Goal: Task Accomplishment & Management: Manage account settings

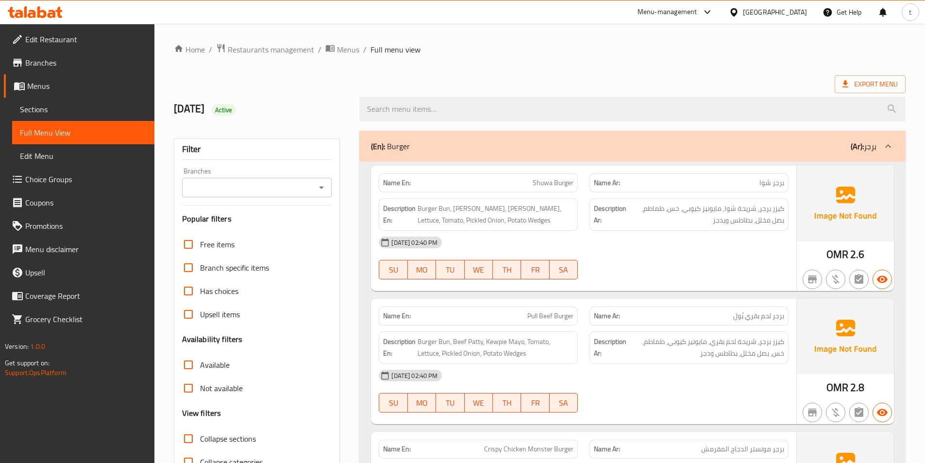
scroll to position [1480, 0]
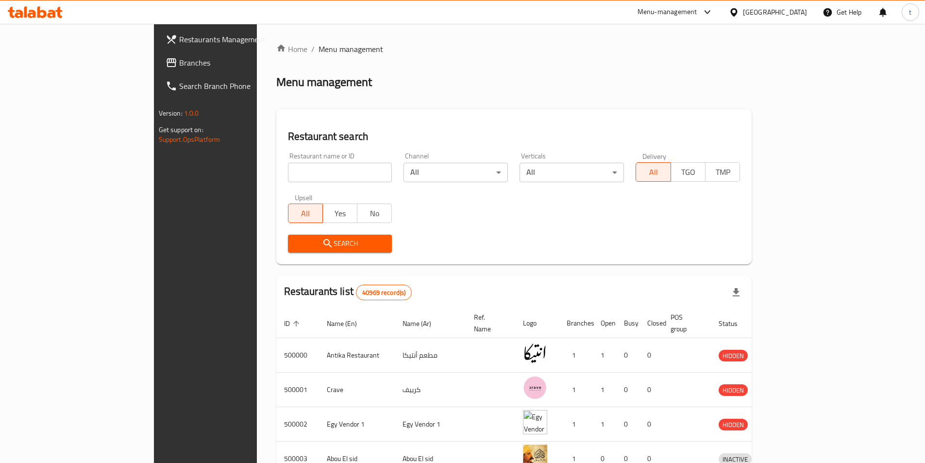
click at [697, 6] on div "Menu-management" at bounding box center [667, 12] width 60 height 12
click at [739, 14] on icon at bounding box center [734, 12] width 10 height 10
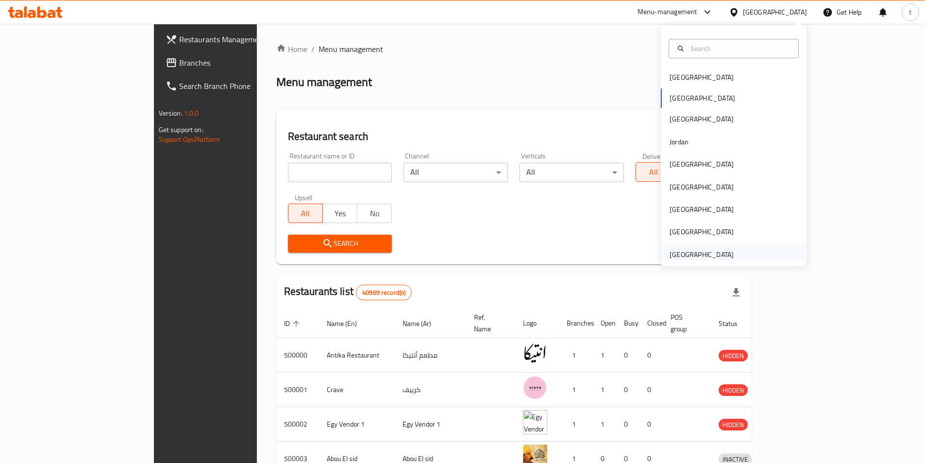
click at [681, 250] on div "[GEOGRAPHIC_DATA]" at bounding box center [701, 254] width 64 height 11
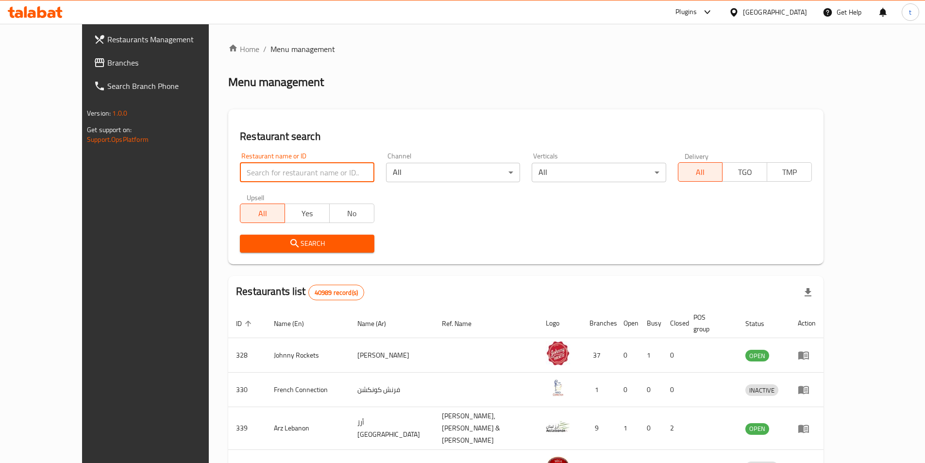
click at [285, 163] on input "search" at bounding box center [307, 172] width 134 height 19
paste input "775986"
type input "775986"
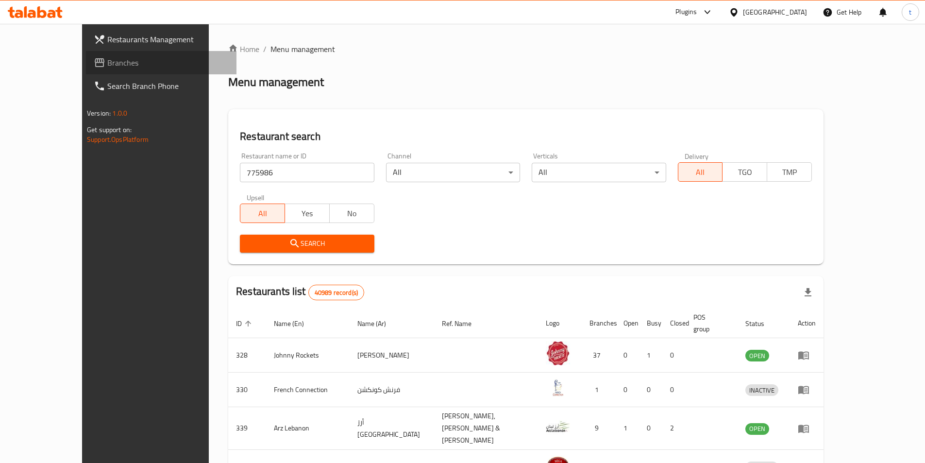
click at [107, 65] on span "Branches" at bounding box center [167, 63] width 121 height 12
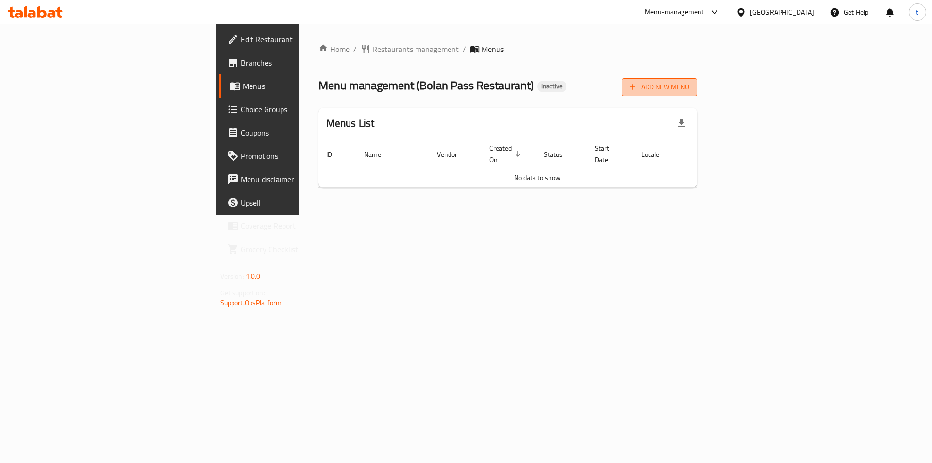
click at [697, 88] on button "Add New Menu" at bounding box center [659, 87] width 75 height 18
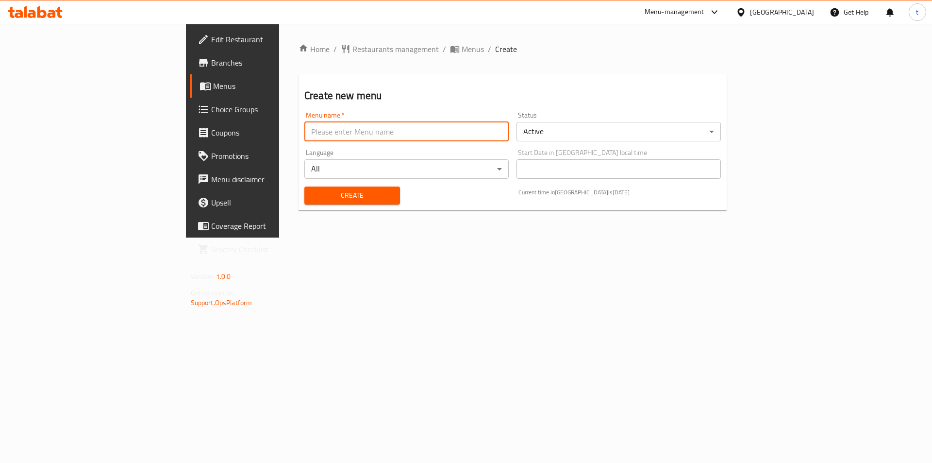
click at [387, 128] on input "text" at bounding box center [406, 131] width 204 height 19
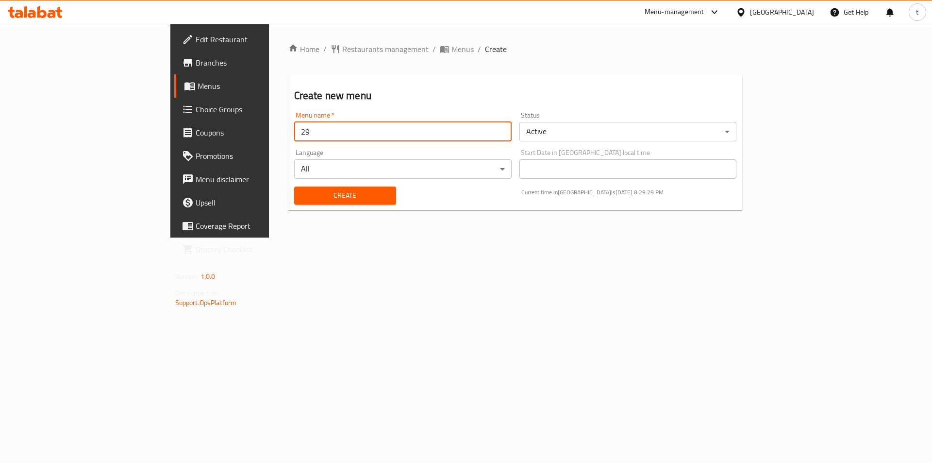
type input "[DATE]"
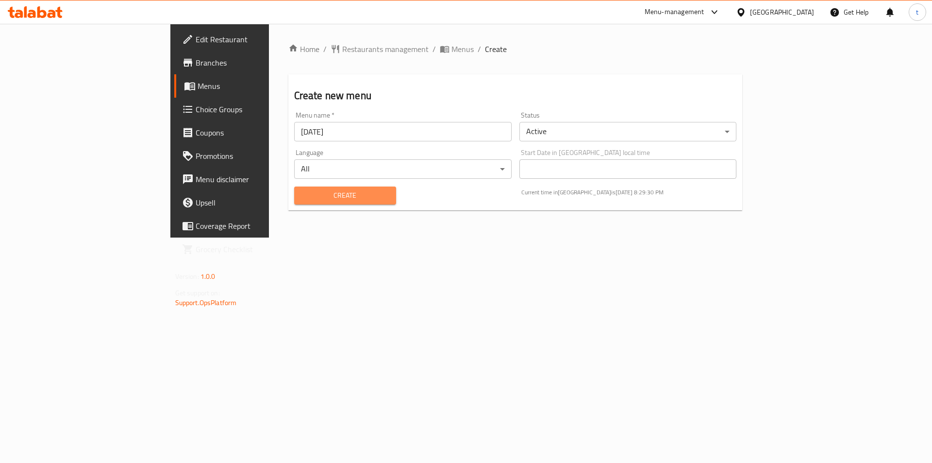
click at [302, 199] on span "Create" at bounding box center [345, 195] width 86 height 12
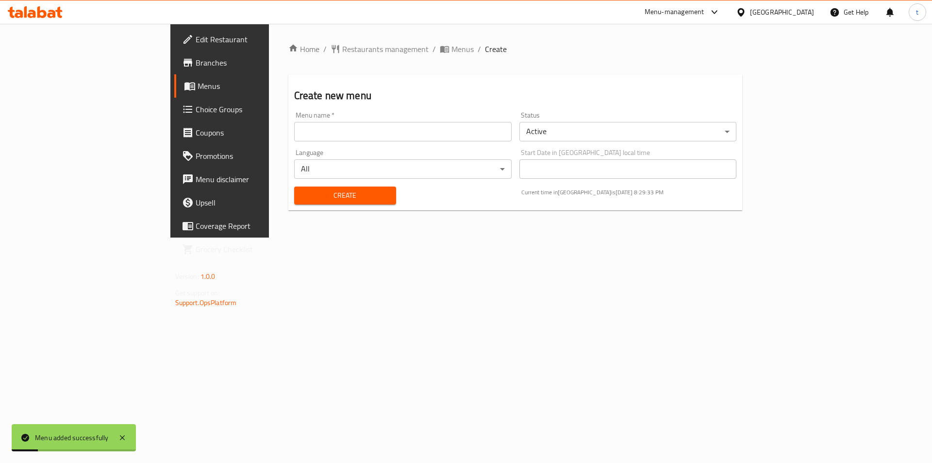
click at [198, 86] on span "Menus" at bounding box center [258, 86] width 121 height 12
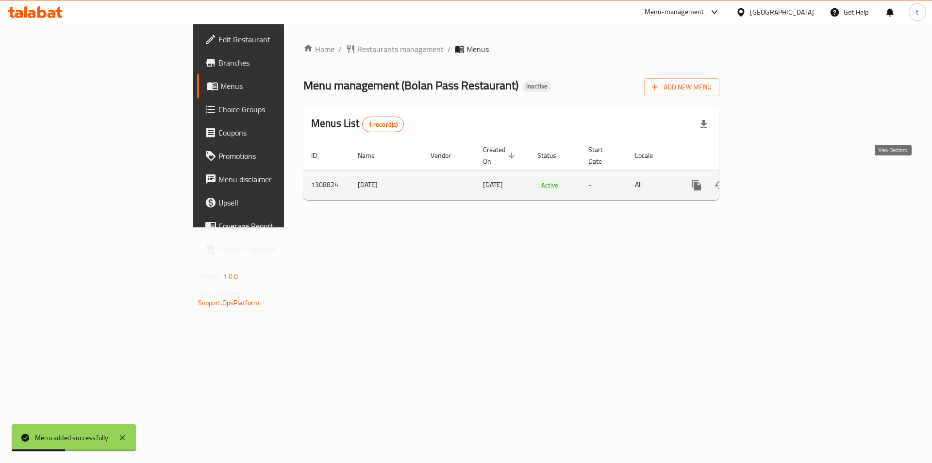
click at [778, 178] on link "enhanced table" at bounding box center [766, 184] width 23 height 23
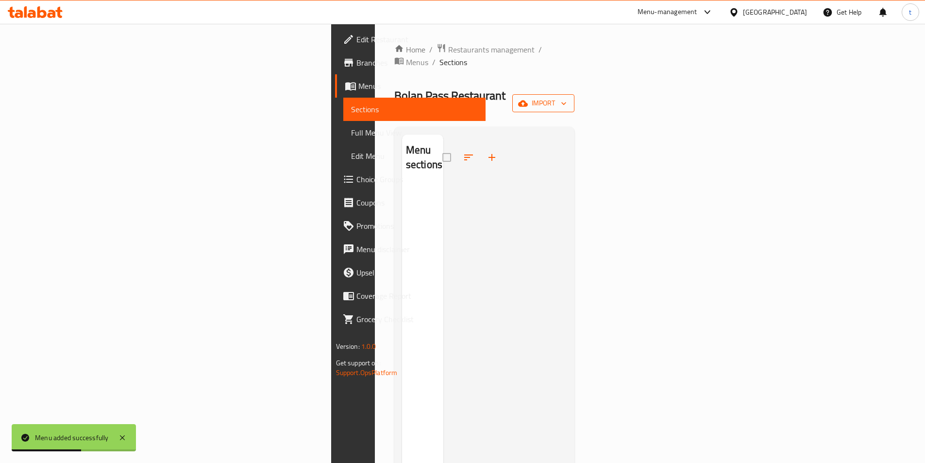
click at [566, 97] on span "import" at bounding box center [543, 103] width 47 height 12
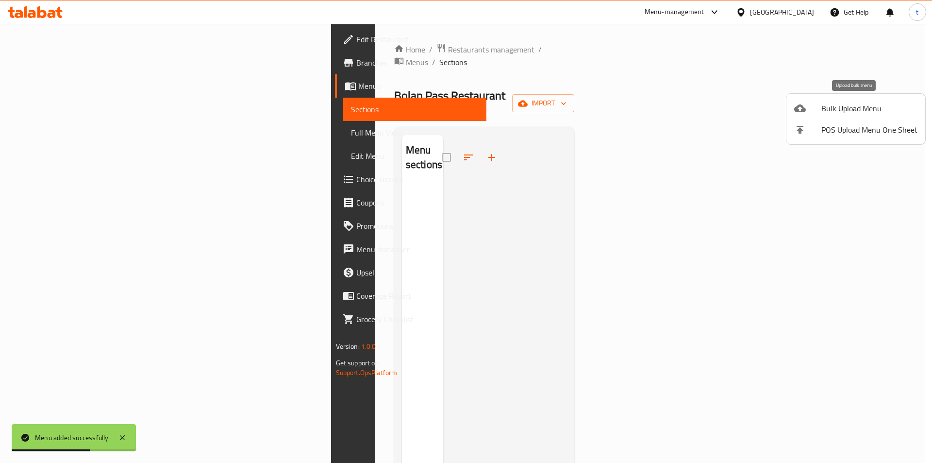
click at [796, 112] on icon at bounding box center [800, 108] width 12 height 12
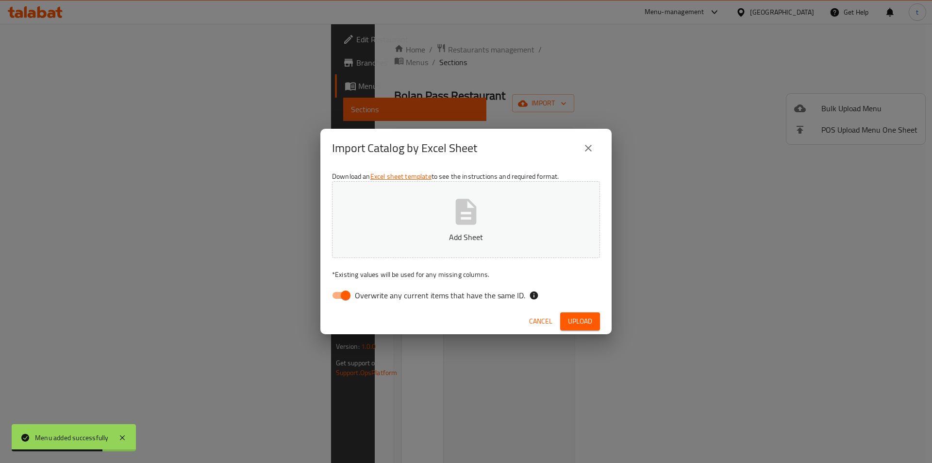
click at [339, 289] on input "Overwrite any current items that have the same ID." at bounding box center [345, 295] width 55 height 18
checkbox input "false"
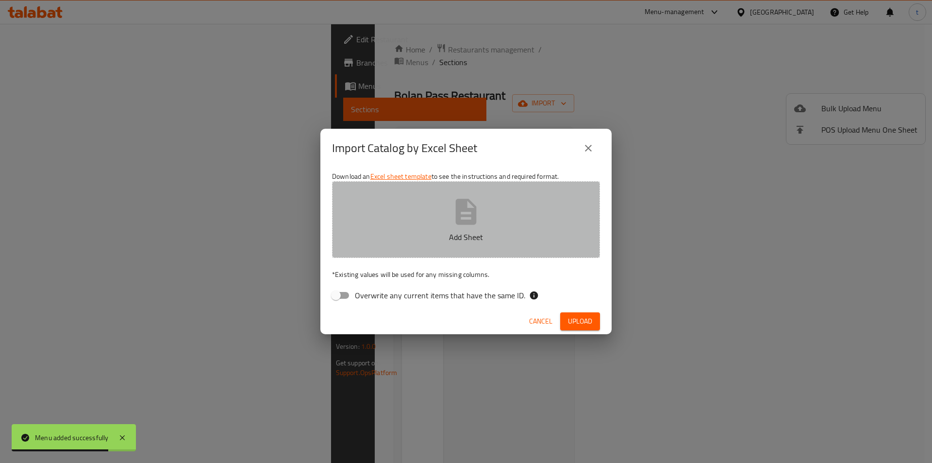
click at [384, 217] on button "Add Sheet" at bounding box center [466, 219] width 268 height 77
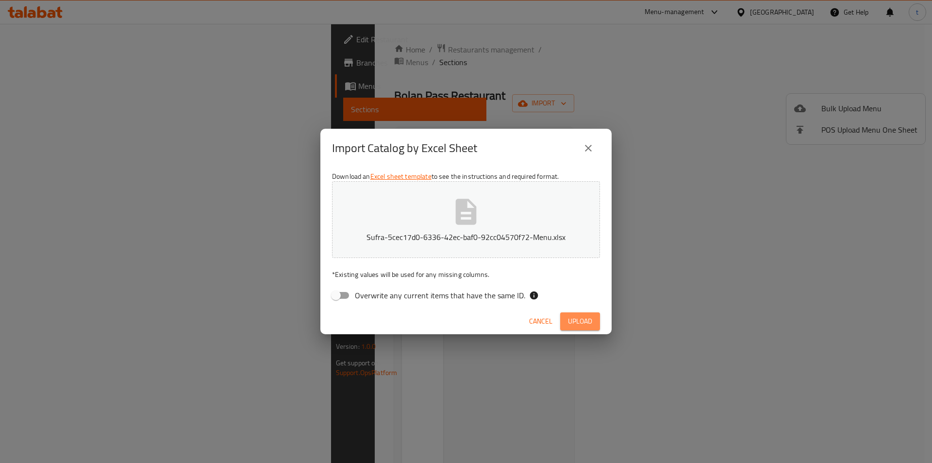
click at [582, 328] on button "Upload" at bounding box center [580, 321] width 40 height 18
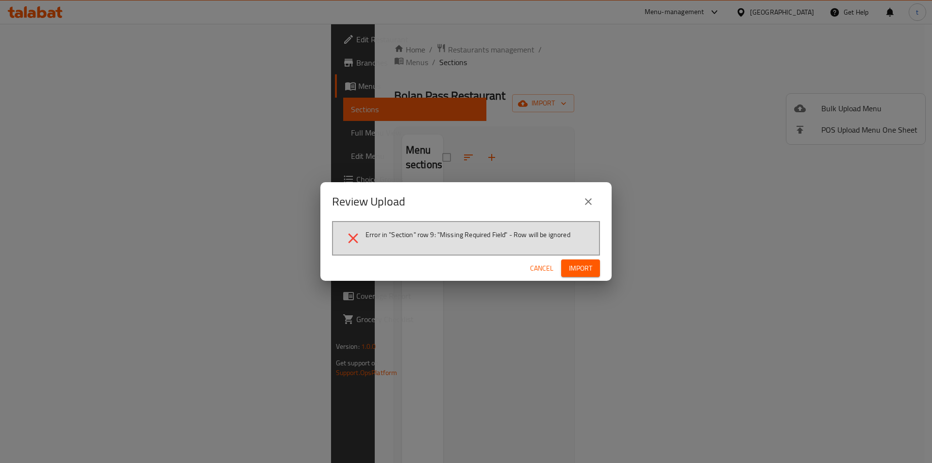
click at [530, 271] on span "Cancel" at bounding box center [541, 268] width 23 height 12
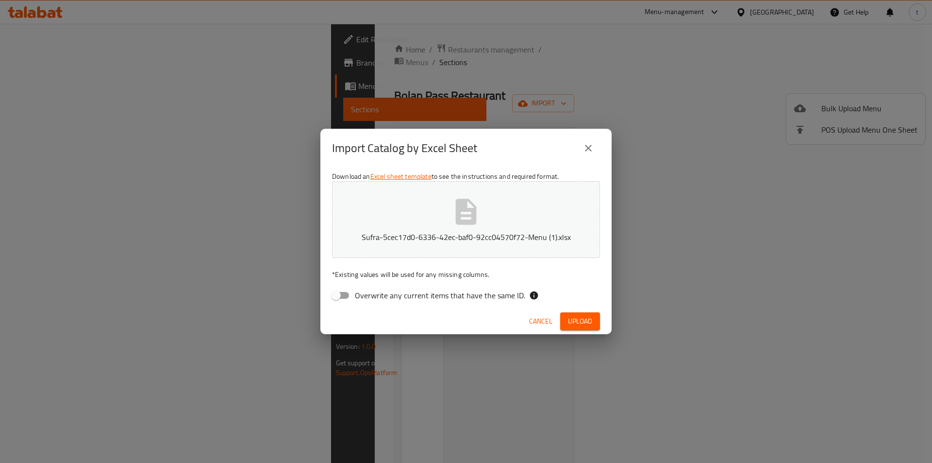
click at [581, 322] on span "Upload" at bounding box center [580, 321] width 24 height 12
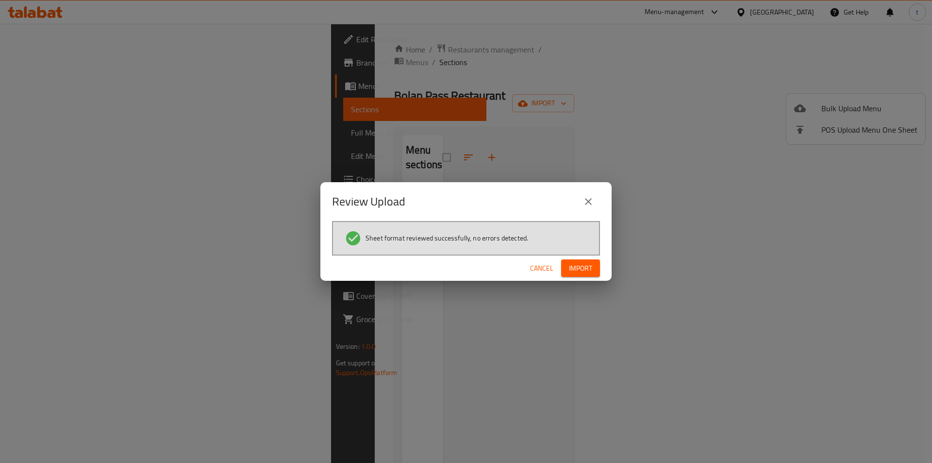
click at [588, 248] on div "Sheet format reviewed successfully, no errors detected." at bounding box center [466, 238] width 268 height 34
click at [576, 263] on span "Import" at bounding box center [580, 268] width 23 height 12
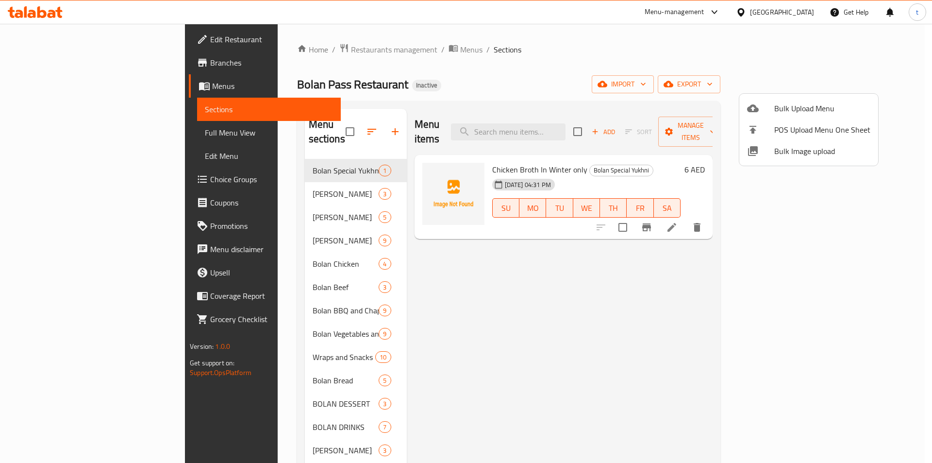
click at [256, 157] on div at bounding box center [466, 231] width 932 height 463
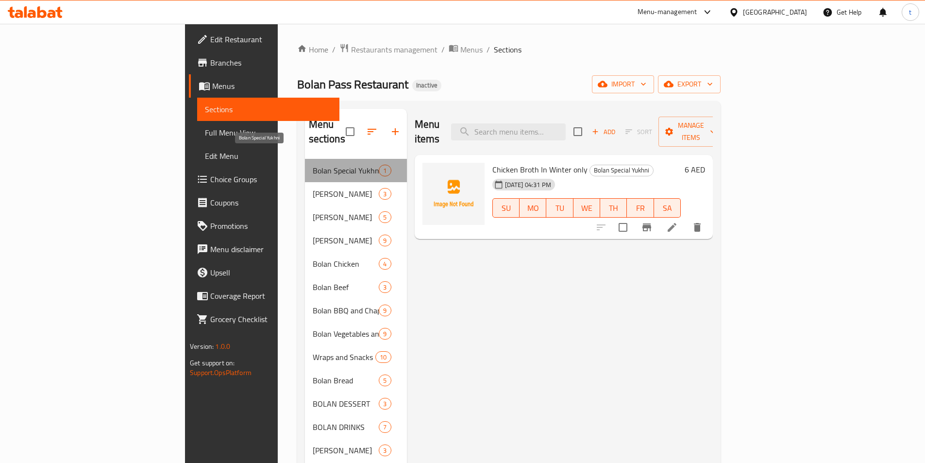
click at [313, 165] on span "Bolan Special Yukhni" at bounding box center [346, 171] width 67 height 12
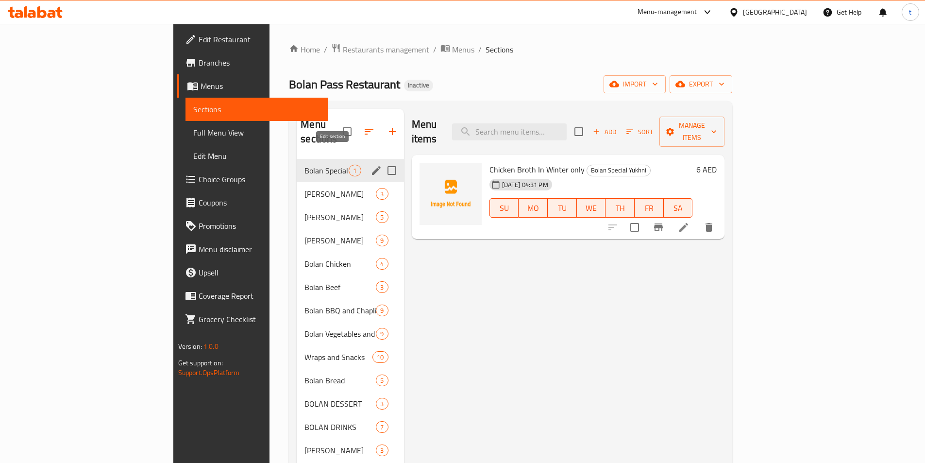
click at [370, 165] on icon "edit" at bounding box center [376, 171] width 12 height 12
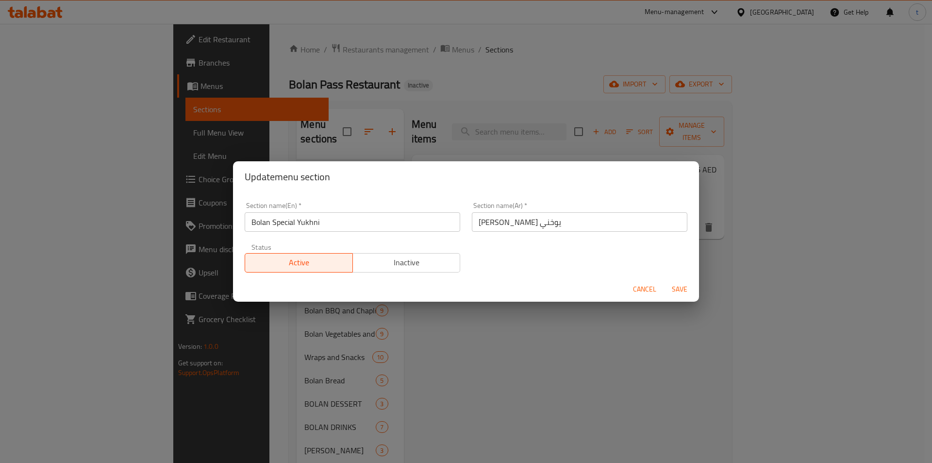
click at [301, 223] on input "Bolan Special Yukhni" at bounding box center [353, 221] width 216 height 19
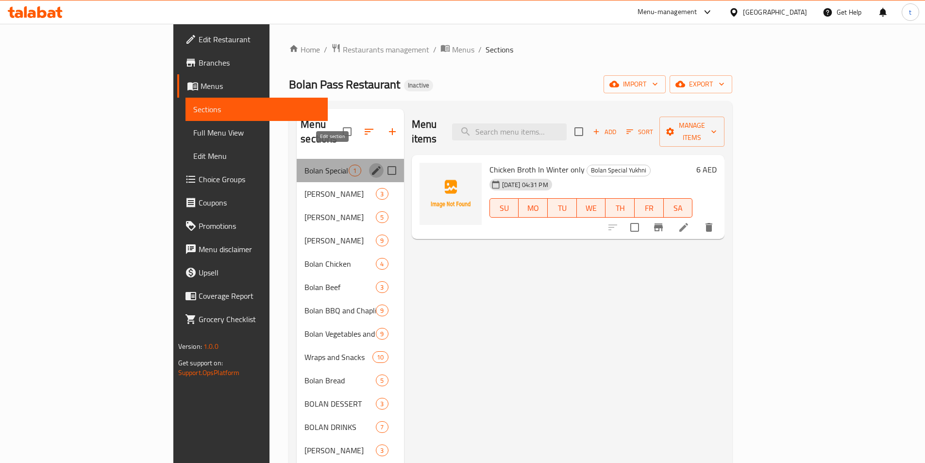
click at [370, 165] on icon "edit" at bounding box center [376, 171] width 12 height 12
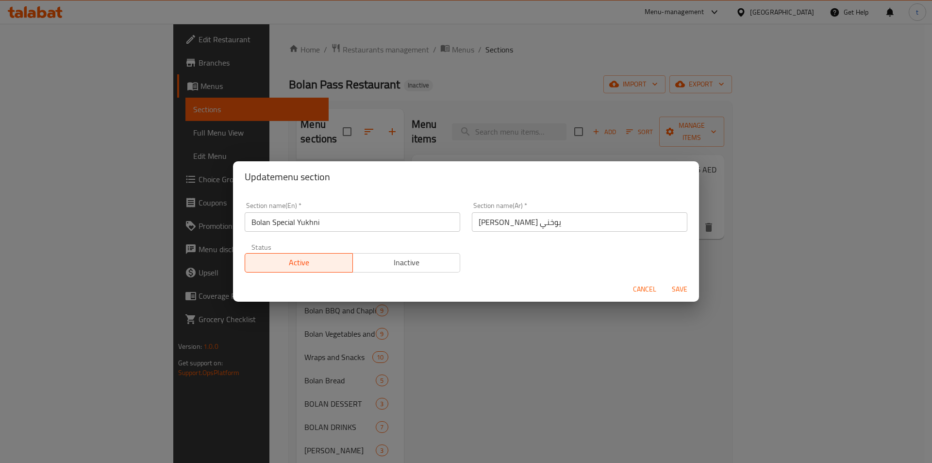
click at [484, 223] on input "بولان سبيشيال يوخني" at bounding box center [580, 221] width 216 height 19
type input "بولان سبيشيال يوكني"
click at [680, 292] on span "Save" at bounding box center [679, 289] width 23 height 12
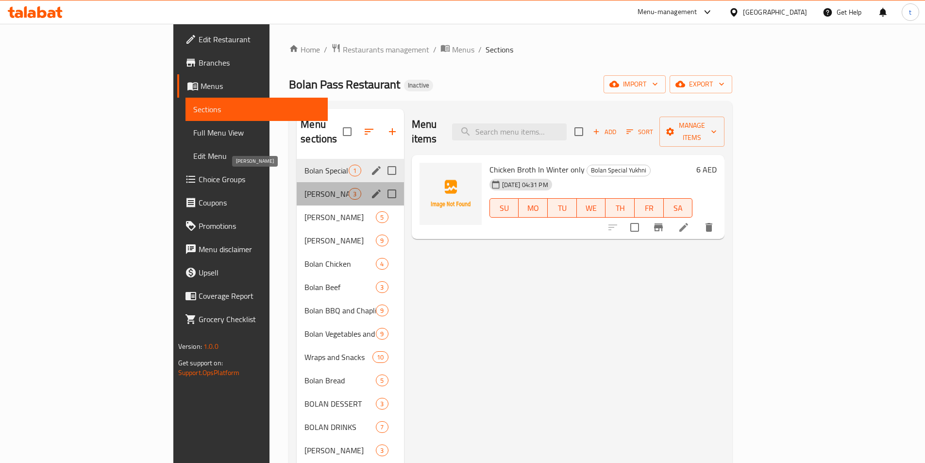
click at [304, 188] on span "Bolan Rice" at bounding box center [326, 194] width 44 height 12
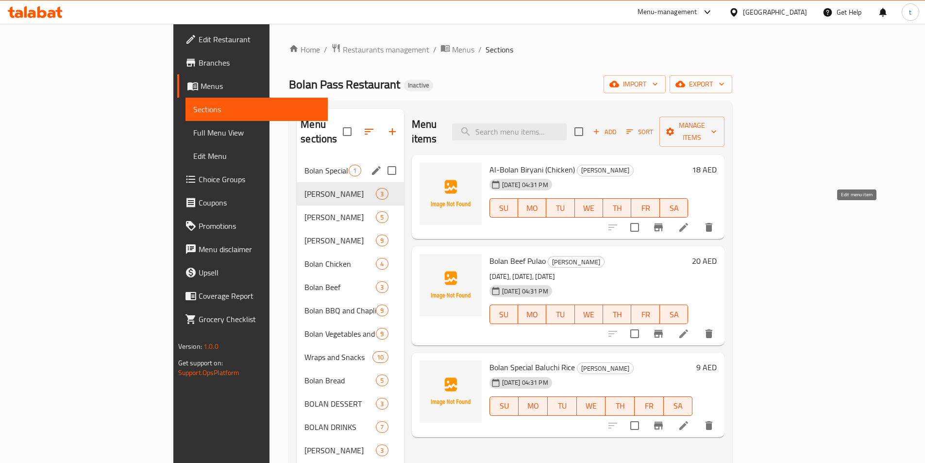
click at [689, 221] on icon at bounding box center [684, 227] width 12 height 12
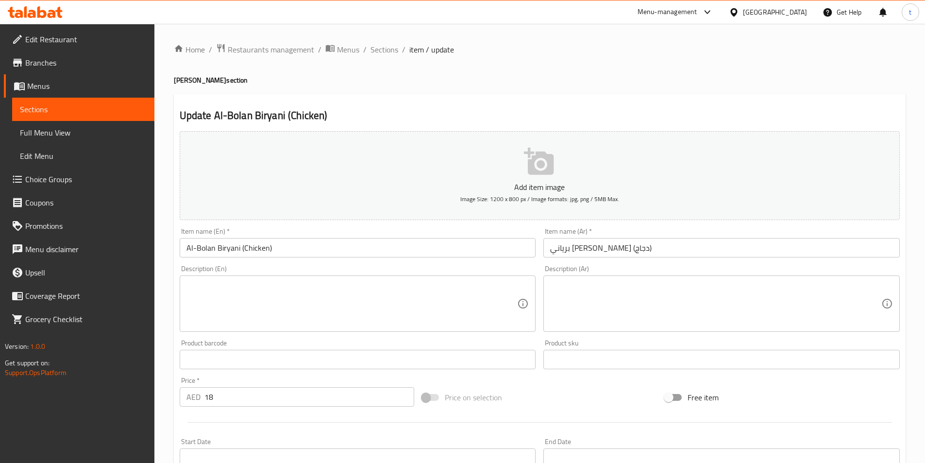
click at [609, 298] on textarea at bounding box center [715, 304] width 331 height 46
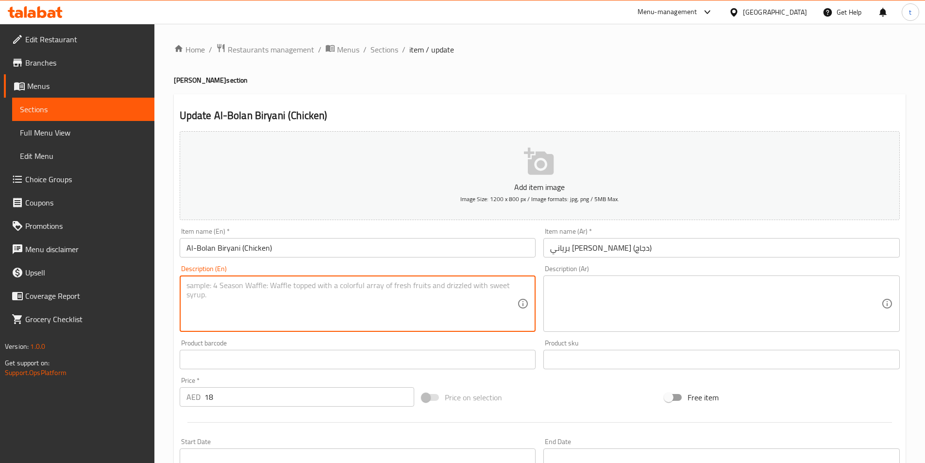
click at [384, 312] on textarea at bounding box center [351, 304] width 331 height 46
paste textarea "Rice, salt, cumin, onion, green chili, tomato, coriander."
type textarea "Rice, salt, cumin, onion, green chili, tomato, coriander."
click at [573, 291] on textarea at bounding box center [715, 304] width 331 height 46
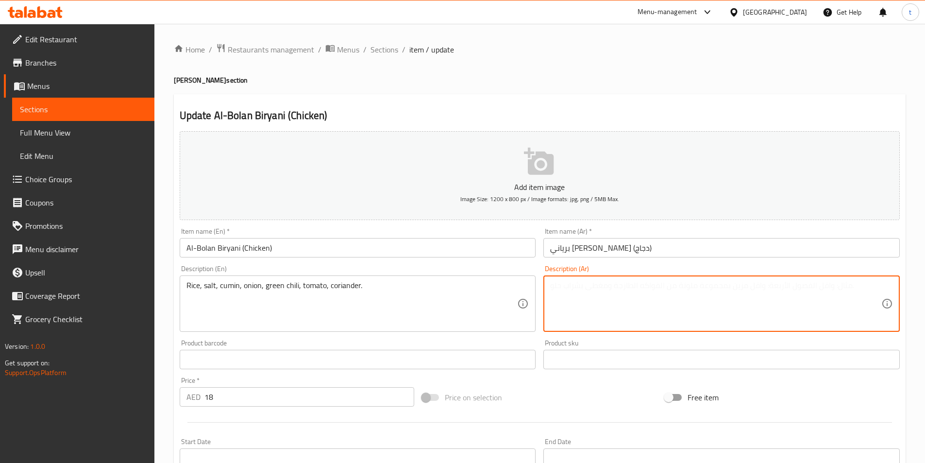
paste textarea "أرز، ملح، كمون، بصل، فلفل أخضر، طماطم، كزبرة."
click at [618, 285] on textarea "أرز، ملح، كمون، بصل، فلفل أخضر، طماطم، كزبرة." at bounding box center [715, 304] width 331 height 46
type textarea "أرز، ملح، كمون، بصل، فلفل حار أخضر، طماطم، كزبرة."
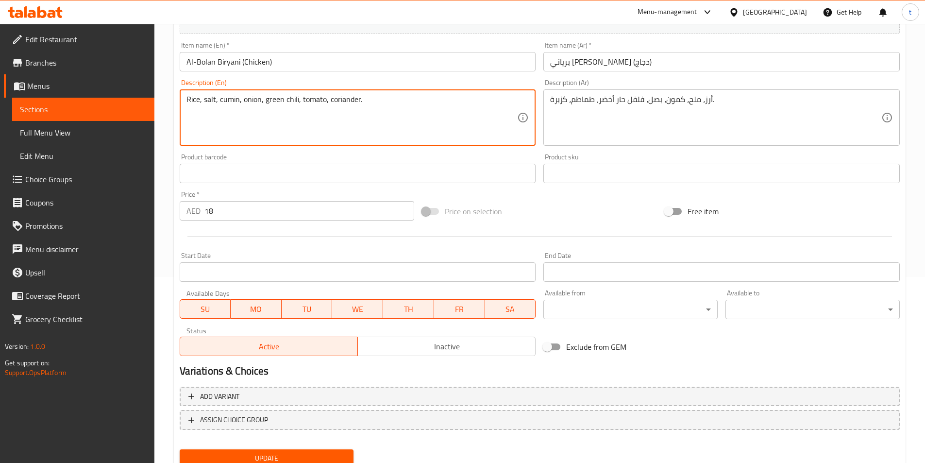
scroll to position [194, 0]
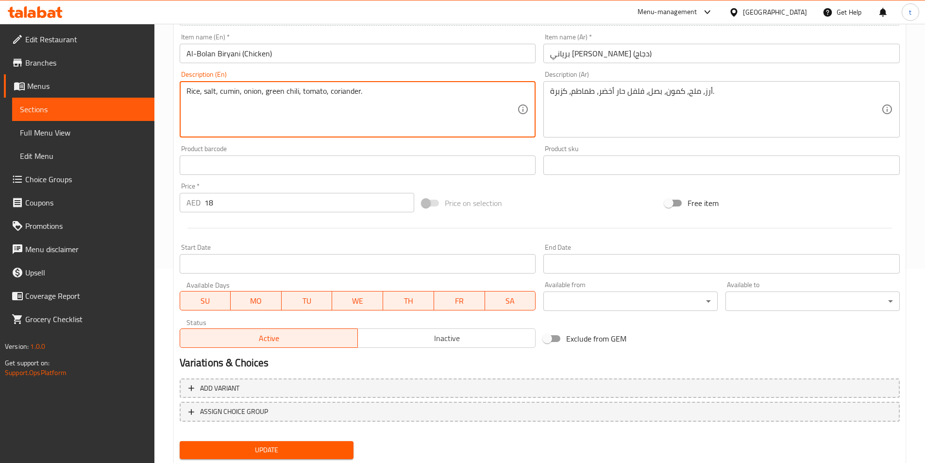
click at [312, 448] on span "Update" at bounding box center [266, 450] width 159 height 12
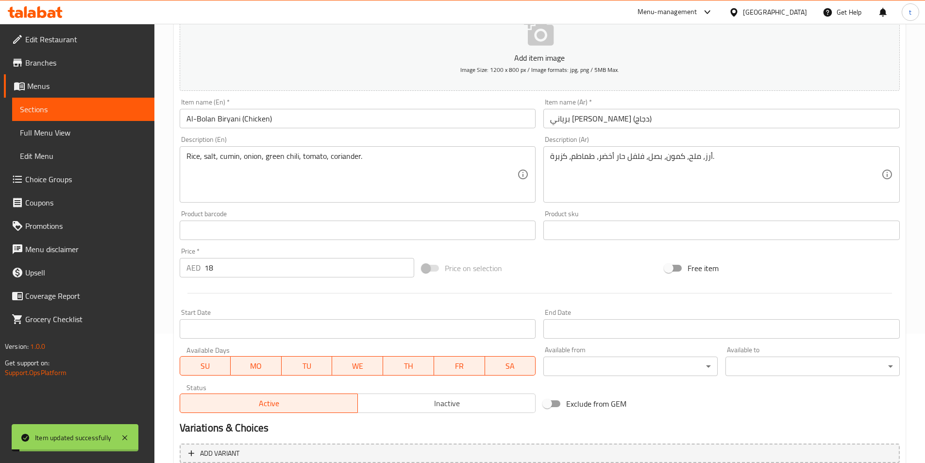
scroll to position [0, 0]
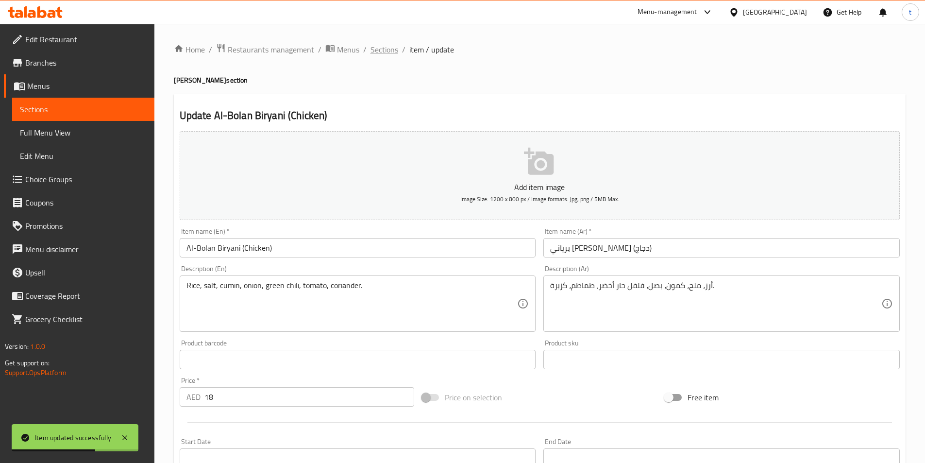
click at [389, 53] on span "Sections" at bounding box center [384, 50] width 28 height 12
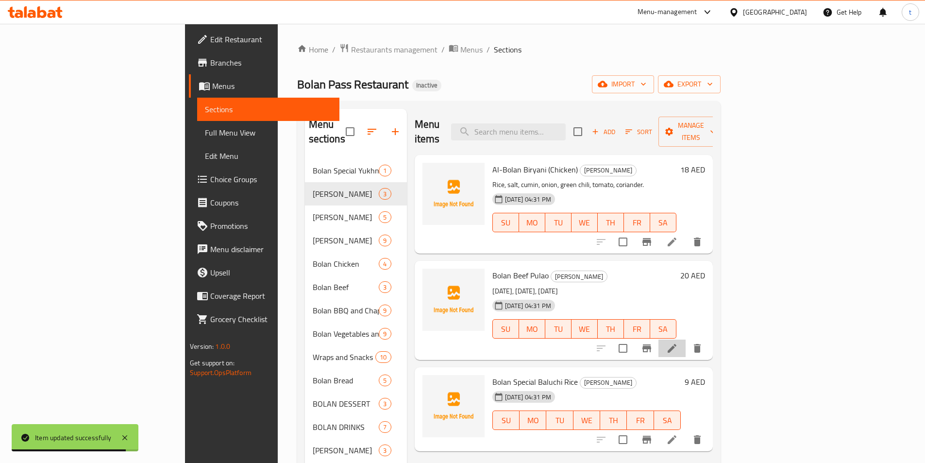
click at [685, 339] on li at bounding box center [671, 347] width 27 height 17
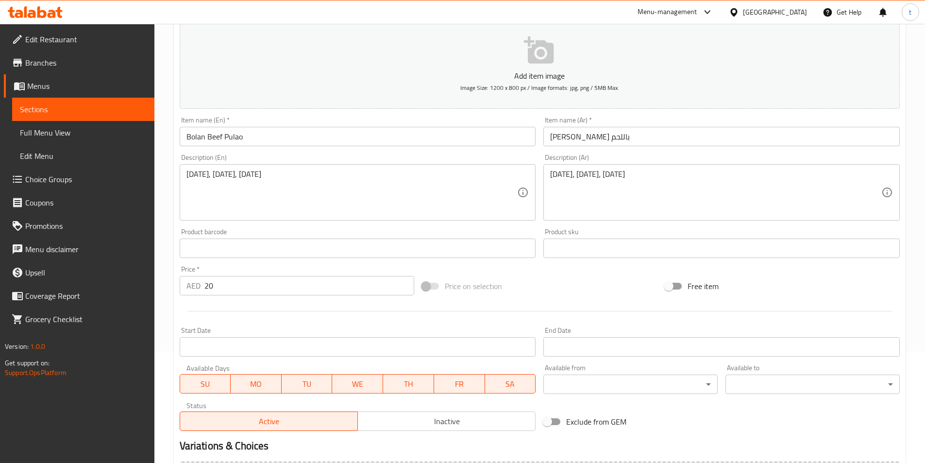
scroll to position [194, 0]
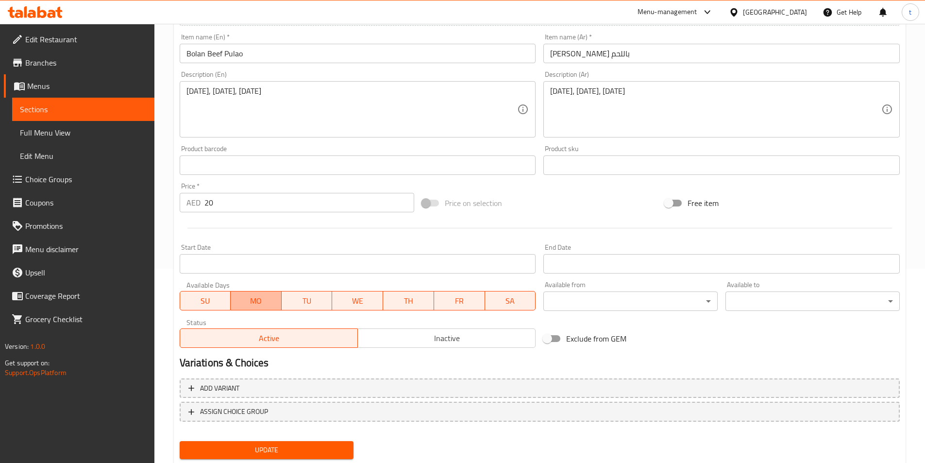
click at [263, 304] on span "MO" at bounding box center [255, 301] width 43 height 14
click at [316, 305] on span "TU" at bounding box center [306, 301] width 43 height 14
click at [359, 301] on span "WE" at bounding box center [357, 301] width 43 height 14
click at [400, 301] on span "TH" at bounding box center [408, 301] width 43 height 14
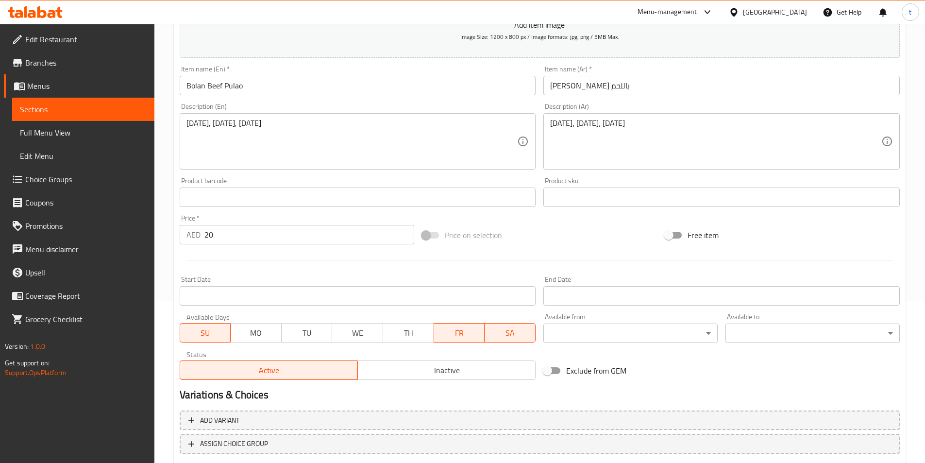
scroll to position [146, 0]
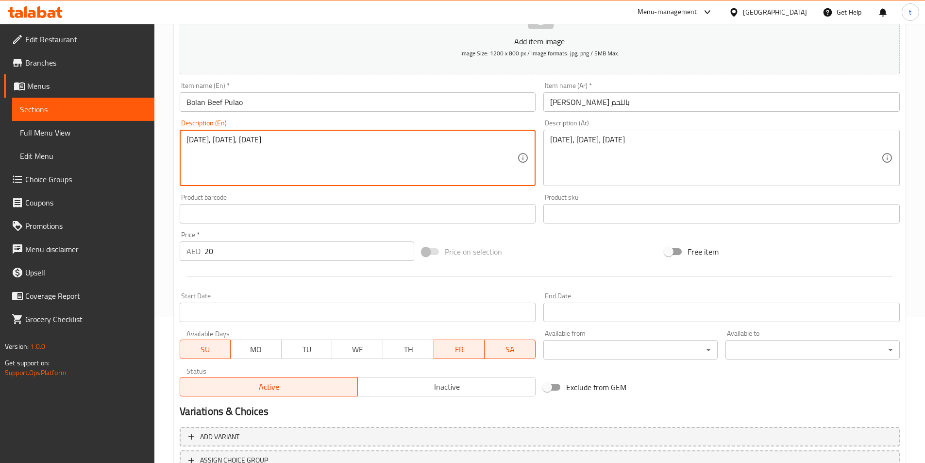
drag, startPoint x: 291, startPoint y: 149, endPoint x: 185, endPoint y: 162, distance: 107.1
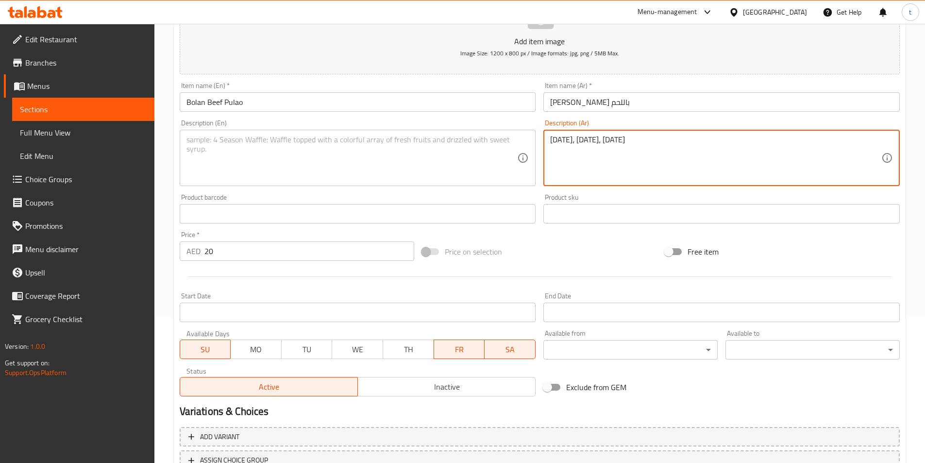
drag, startPoint x: 623, startPoint y: 146, endPoint x: 549, endPoint y: 151, distance: 73.5
click at [602, 155] on textarea at bounding box center [715, 158] width 331 height 46
click at [472, 134] on div "Description (En)" at bounding box center [358, 158] width 356 height 56
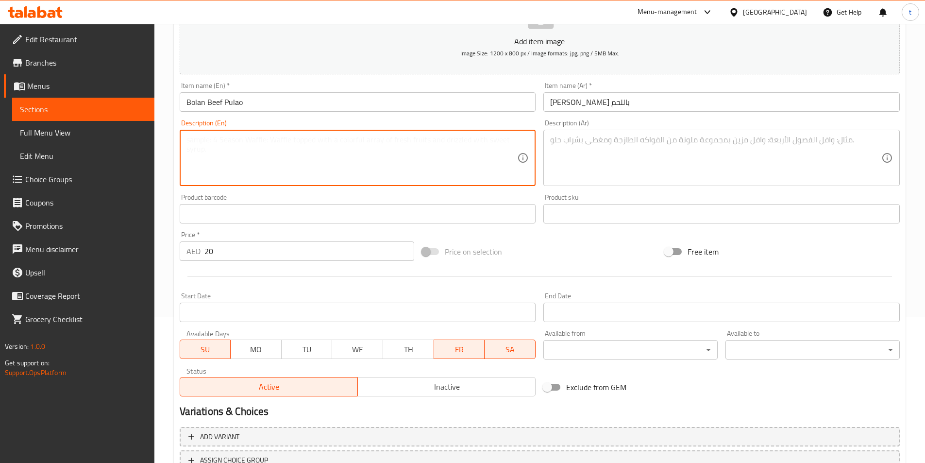
paste textarea "Chicken, rice, yogurt, onion, garlic, ginger, tomato, green chili, coriander, s…"
type textarea "Chicken, rice, yogurt, onion, garlic, ginger, tomato, green chili, coriander, s…"
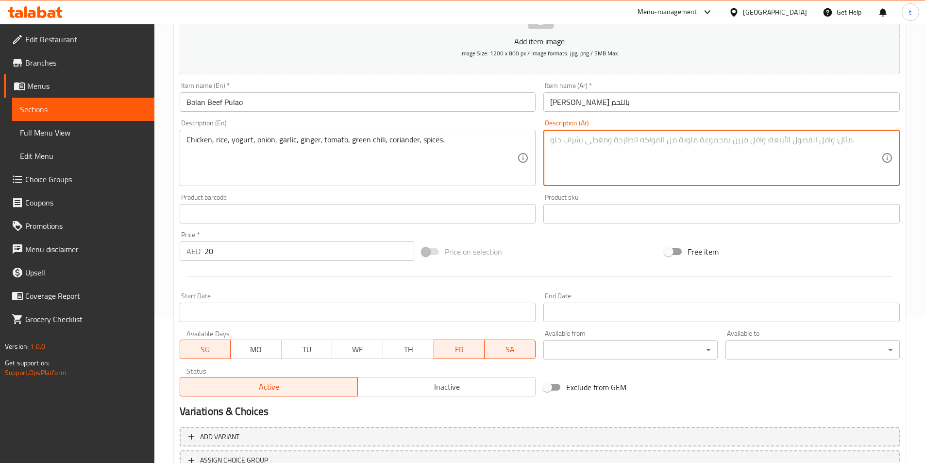
click at [643, 167] on textarea at bounding box center [715, 158] width 331 height 46
paste textarea "دجاج، أرز، زبادي، بصل، ثوم، زنجبيل، طماطم، فلفل أخضر، كزبرة، بهارات."
click at [613, 138] on textarea "دجاج، أرز، زبادي، بصل، ثوم، زنجبيل، طماطم، فلفل أخضر، كزبرة، بهارات." at bounding box center [715, 158] width 331 height 46
type textarea "دجاج، أرز، زبادي، بصل، ثوم، زنجبيل، طماطم، فلفل حار أخضر، كزبرة، بهارات."
click at [599, 100] on input "بولاو بولان باللحم" at bounding box center [721, 101] width 356 height 19
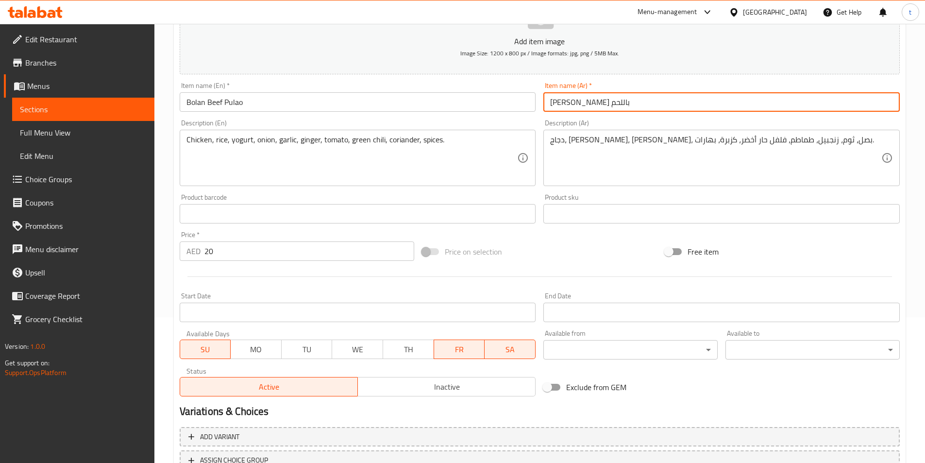
click at [599, 100] on input "بولاو بولان باللحم" at bounding box center [721, 101] width 356 height 19
click at [595, 102] on input "بولان باللحم" at bounding box center [721, 101] width 356 height 19
paste input "بولاو"
click at [607, 102] on input "بولان باللحم البقري بولاو" at bounding box center [721, 101] width 356 height 19
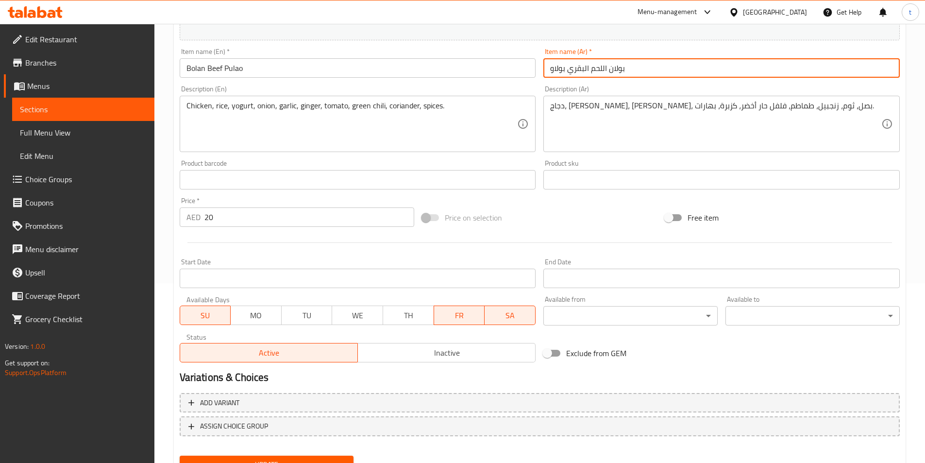
scroll to position [223, 0]
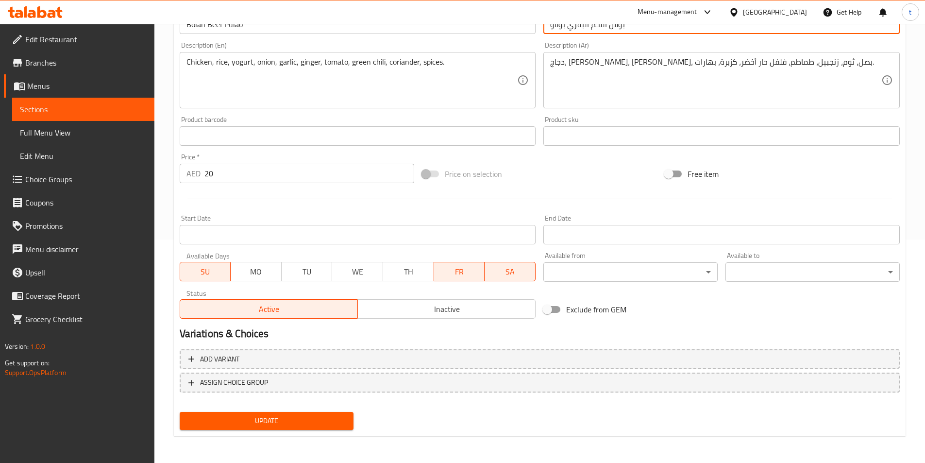
type input "بولان اللحم البقري بولاو"
click at [324, 422] on span "Update" at bounding box center [266, 421] width 159 height 12
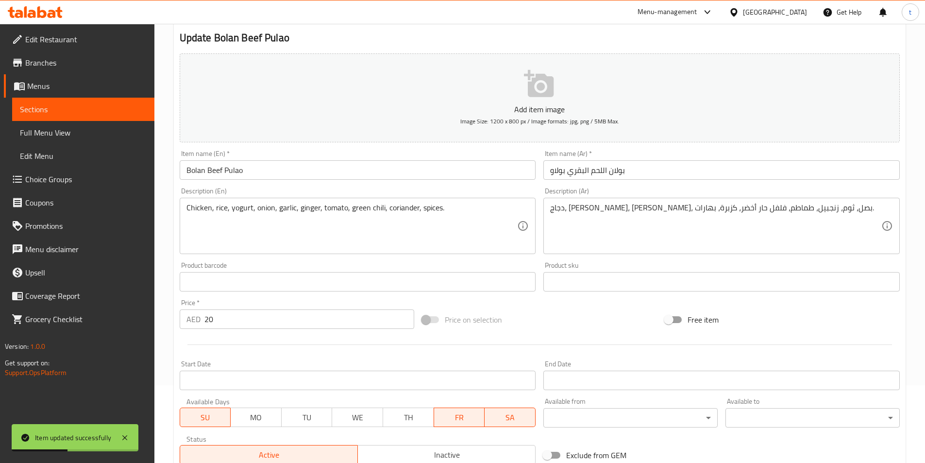
scroll to position [0, 0]
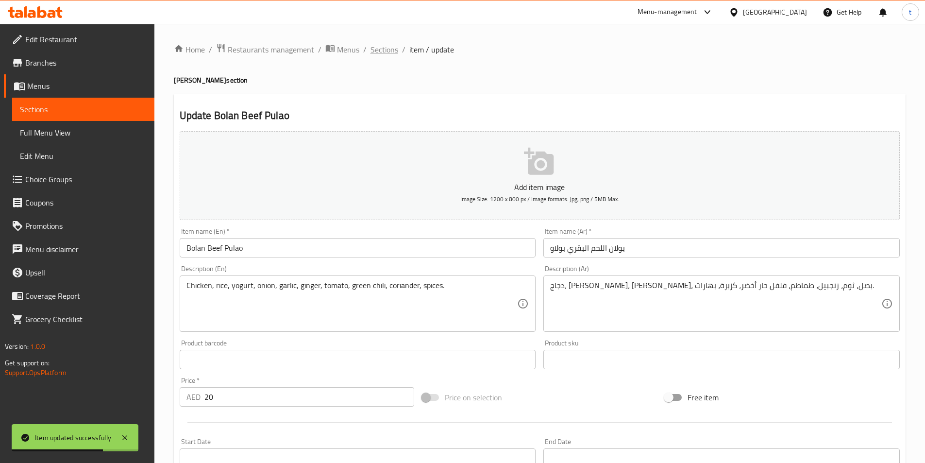
click at [388, 50] on span "Sections" at bounding box center [384, 50] width 28 height 12
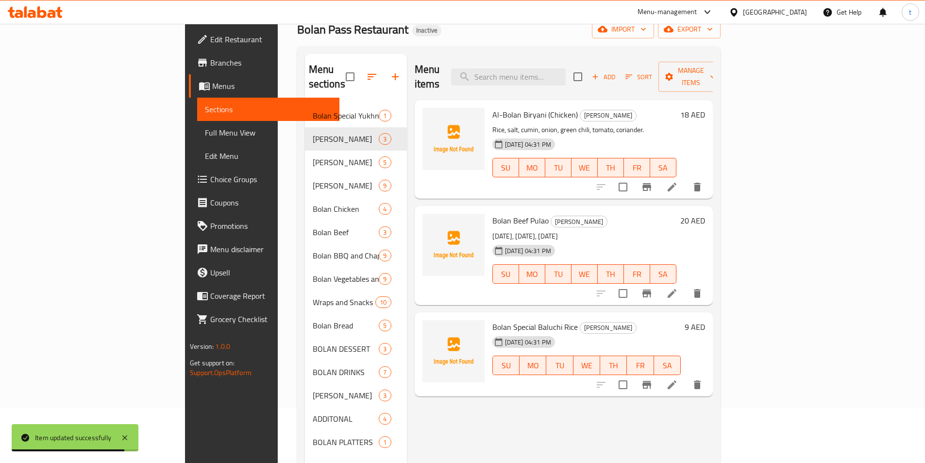
scroll to position [97, 0]
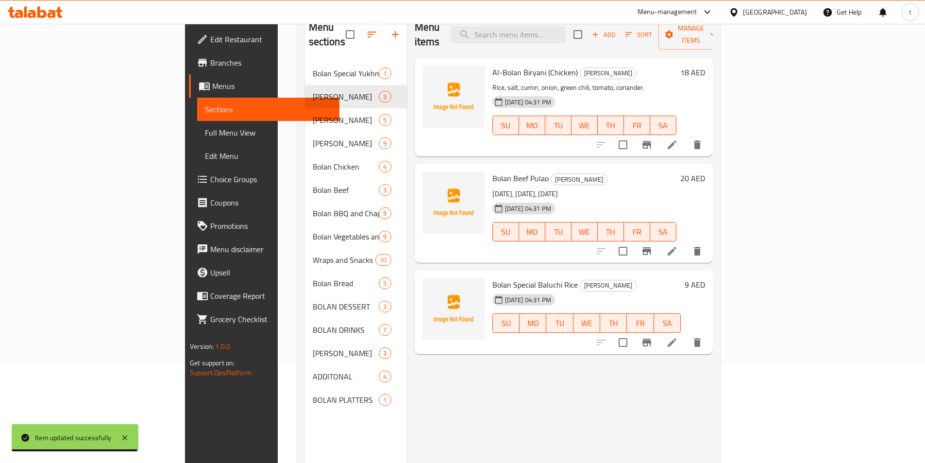
click at [678, 336] on icon at bounding box center [672, 342] width 12 height 12
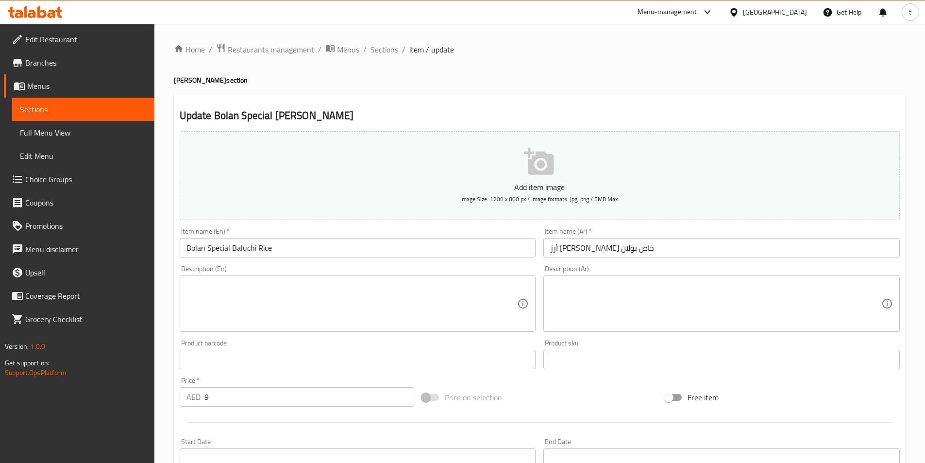
click at [614, 309] on textarea at bounding box center [715, 304] width 331 height 46
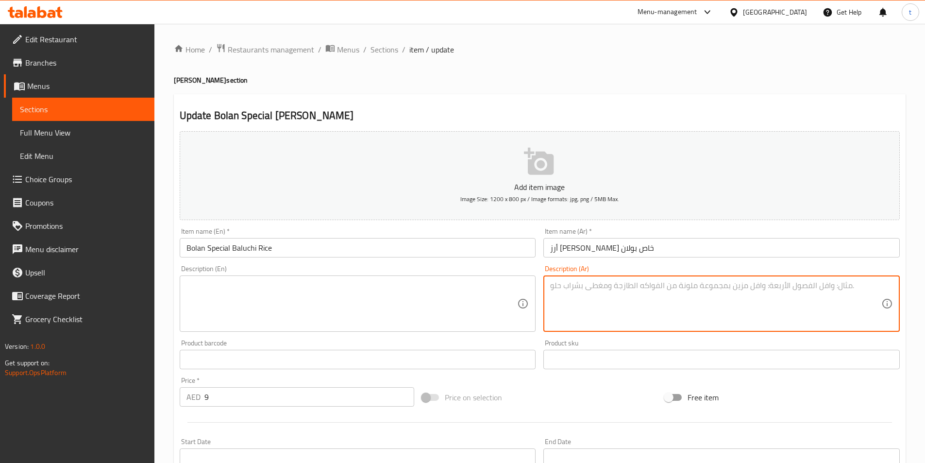
click at [448, 287] on textarea at bounding box center [351, 304] width 331 height 46
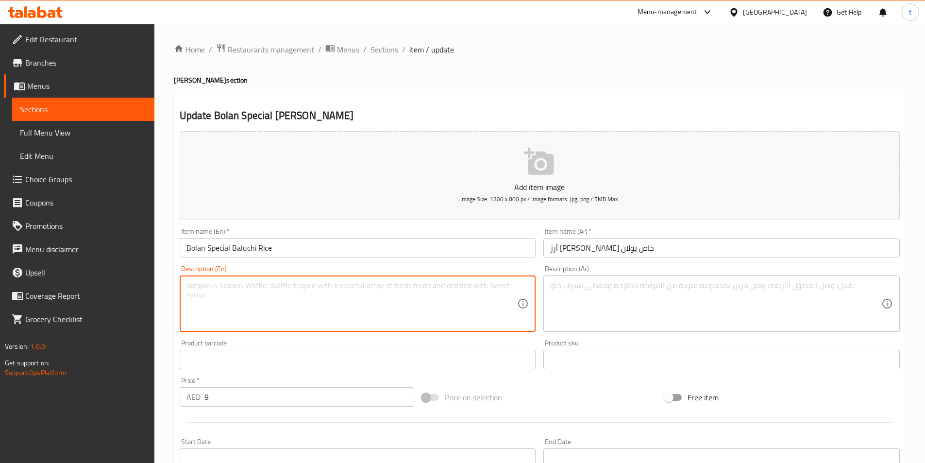
paste textarea "Rice, beef, onion, ginger, garlic, tomato, cumin, coriander, green chili, salt."
type textarea "Rice, beef, onion, ginger, garlic, tomato, cumin, coriander, green chili, salt."
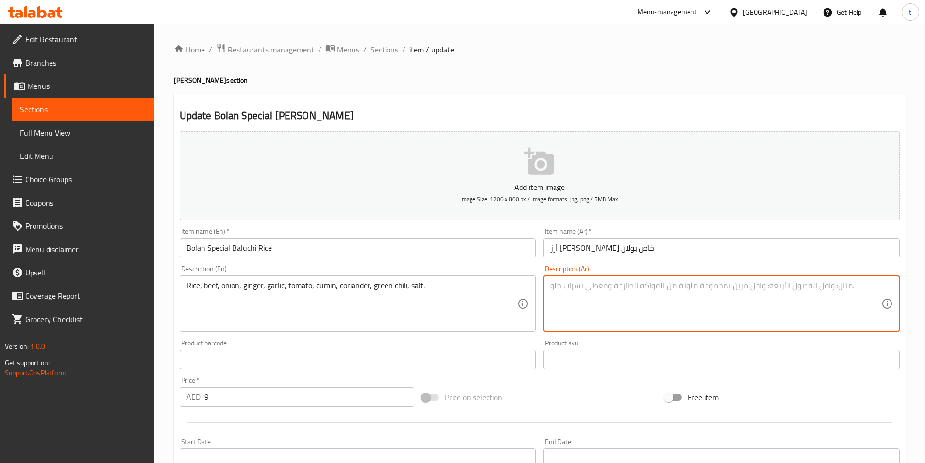
click at [582, 299] on textarea at bounding box center [715, 304] width 331 height 46
paste textarea "الأرز، لحم البقر، البصل، الزنجبيل، الثوم، الطماطم، الكمون، الكزبرة، الفلفل الأخ…"
click at [591, 290] on textarea "الأرز، لحم البقر، البصل، الزنجبيل، الثوم، الطماطم، الكمون، الكزبرة، الفلفل الأخ…" at bounding box center [715, 304] width 331 height 46
type textarea "الأرز، لحم البقر، البصل، الزنجبيل، الثوم، الطماطم، الكمون، الكزبرة، الفلفل الحا…"
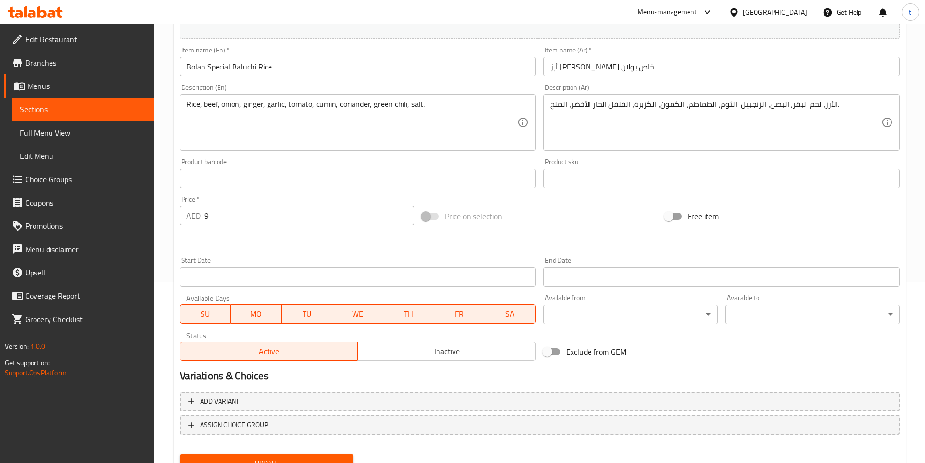
scroll to position [223, 0]
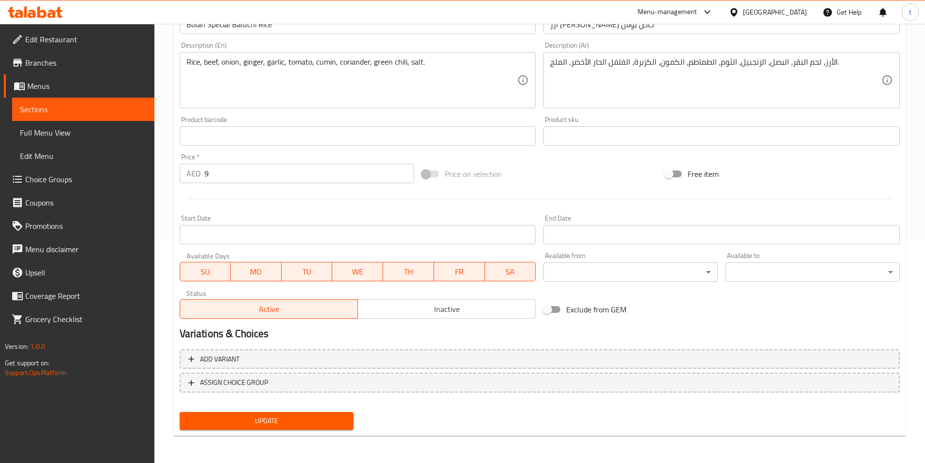
click at [265, 419] on span "Update" at bounding box center [266, 421] width 159 height 12
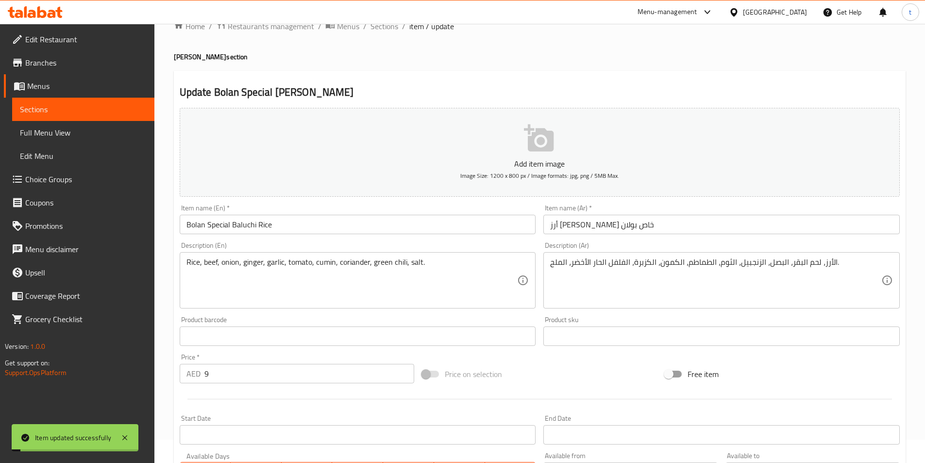
scroll to position [0, 0]
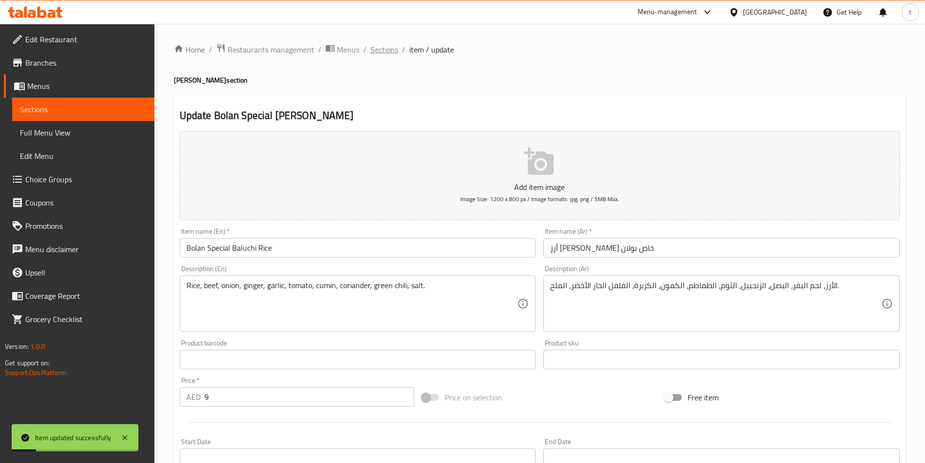
click at [383, 52] on span "Sections" at bounding box center [384, 50] width 28 height 12
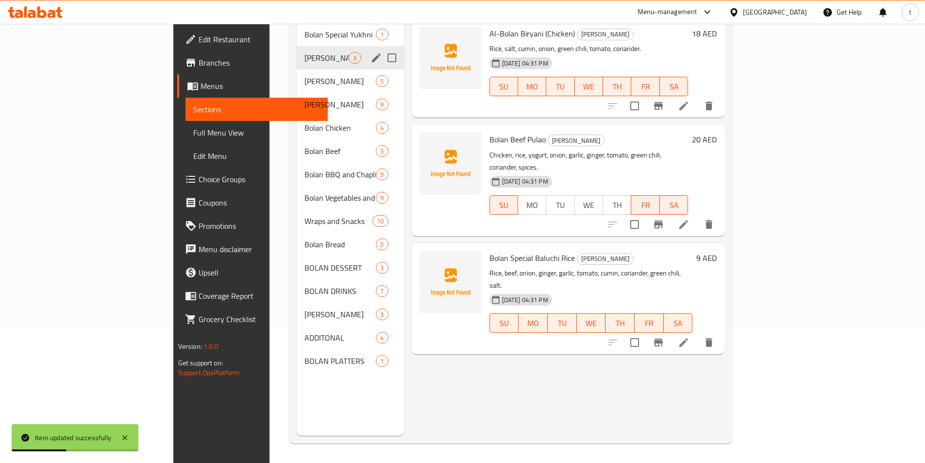
scroll to position [87, 0]
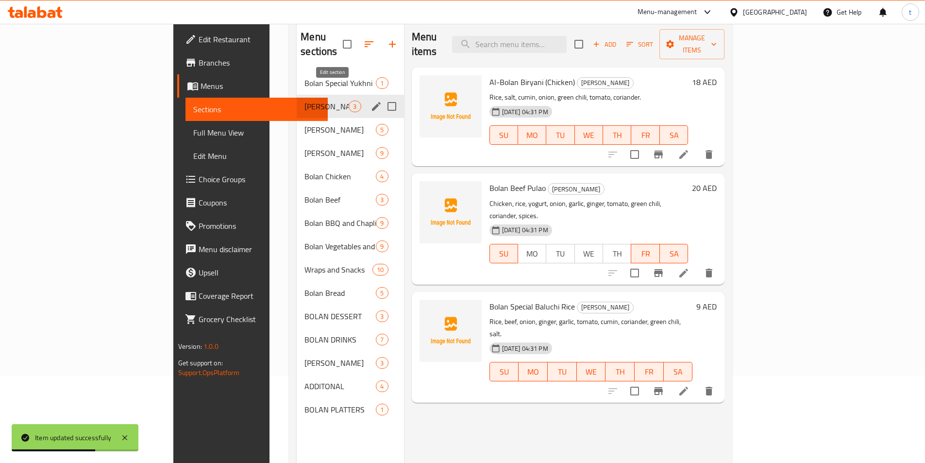
click at [370, 100] on icon "edit" at bounding box center [376, 106] width 12 height 12
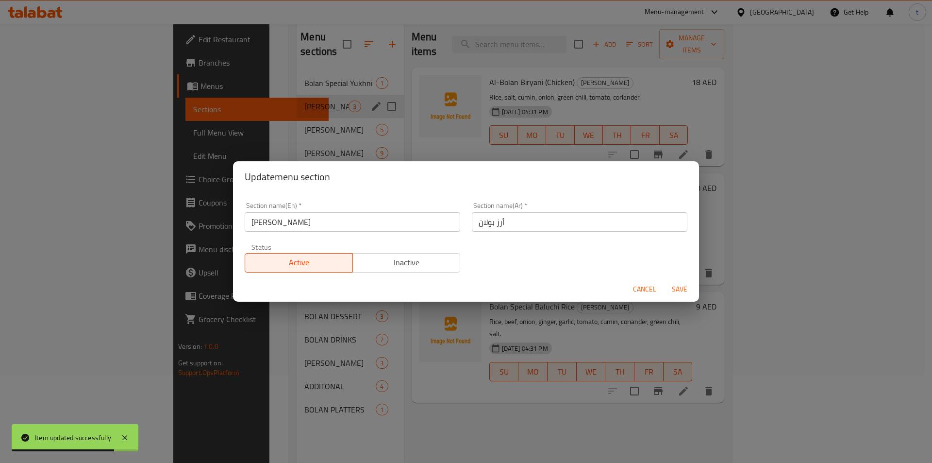
click at [232, 98] on div "Update menu section Section name(En)   * Bolan Rice Section name(En) * Section …" at bounding box center [466, 231] width 932 height 463
click at [644, 295] on span "Cancel" at bounding box center [644, 289] width 23 height 12
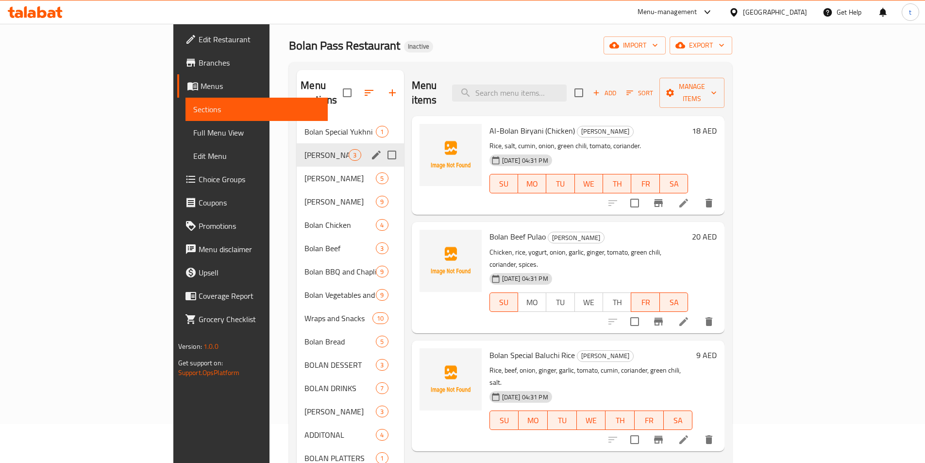
scroll to position [136, 0]
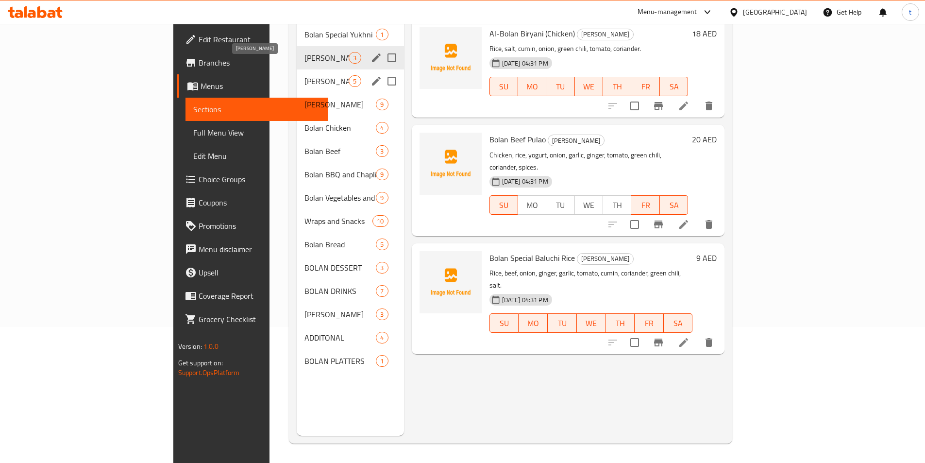
click at [304, 75] on span "Bolan Sajji" at bounding box center [326, 81] width 44 height 12
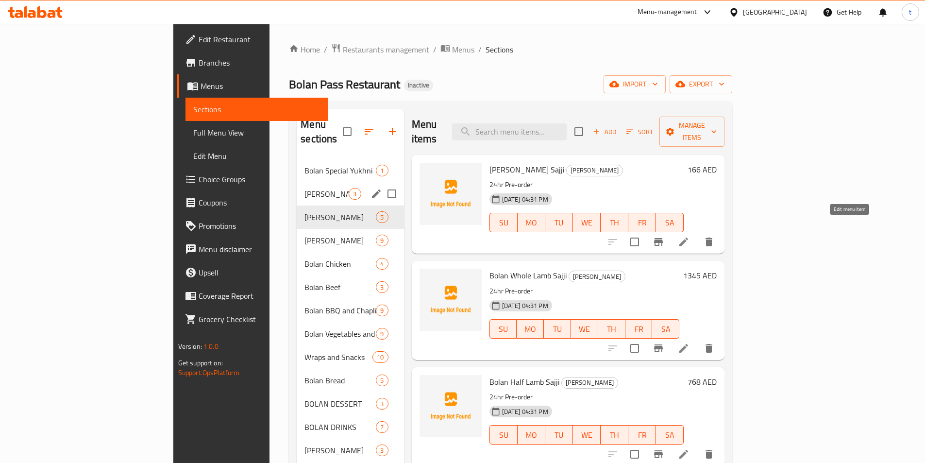
click at [689, 236] on icon at bounding box center [684, 242] width 12 height 12
